Goal: Information Seeking & Learning: Learn about a topic

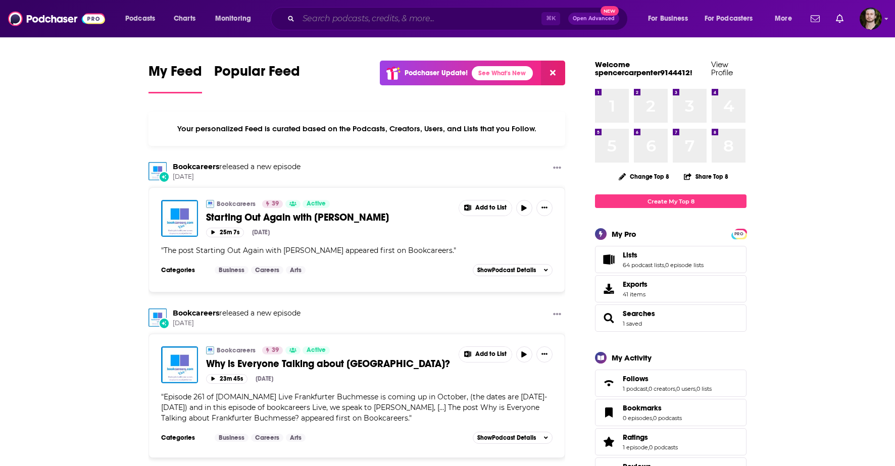
click at [440, 21] on input "Search podcasts, credits, & more..." at bounding box center [420, 19] width 243 height 16
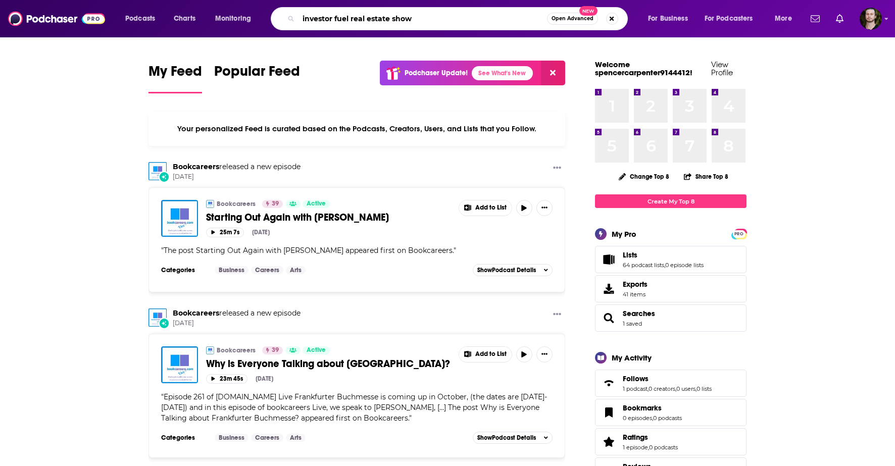
type input "investor fuel real estate show"
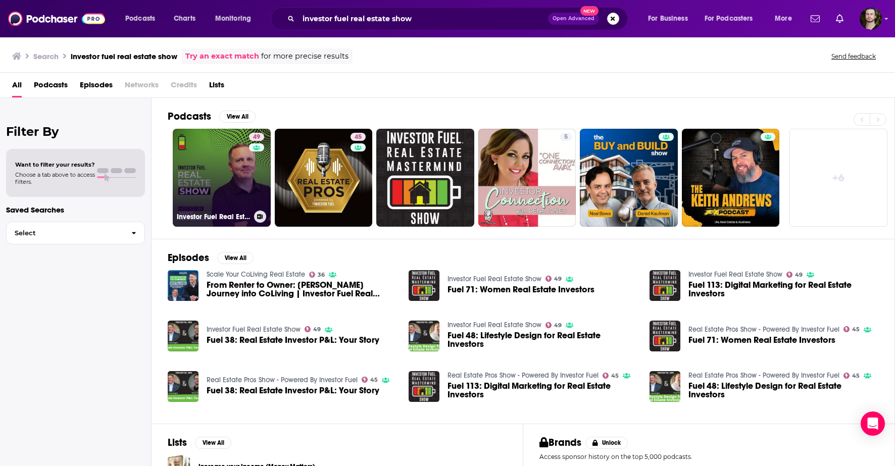
click at [228, 155] on link "49 Investor Fuel Real Estate Show" at bounding box center [222, 178] width 98 height 98
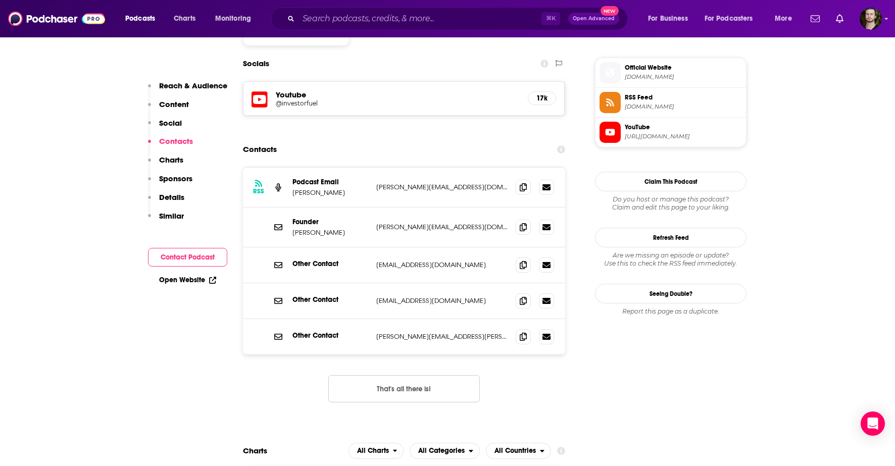
scroll to position [879, 0]
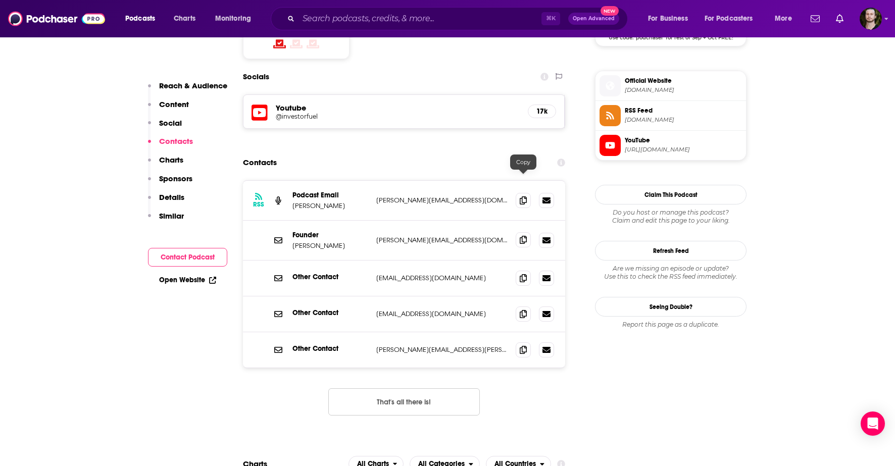
click at [527, 232] on span at bounding box center [523, 239] width 15 height 15
